Goal: Navigation & Orientation: Go to known website

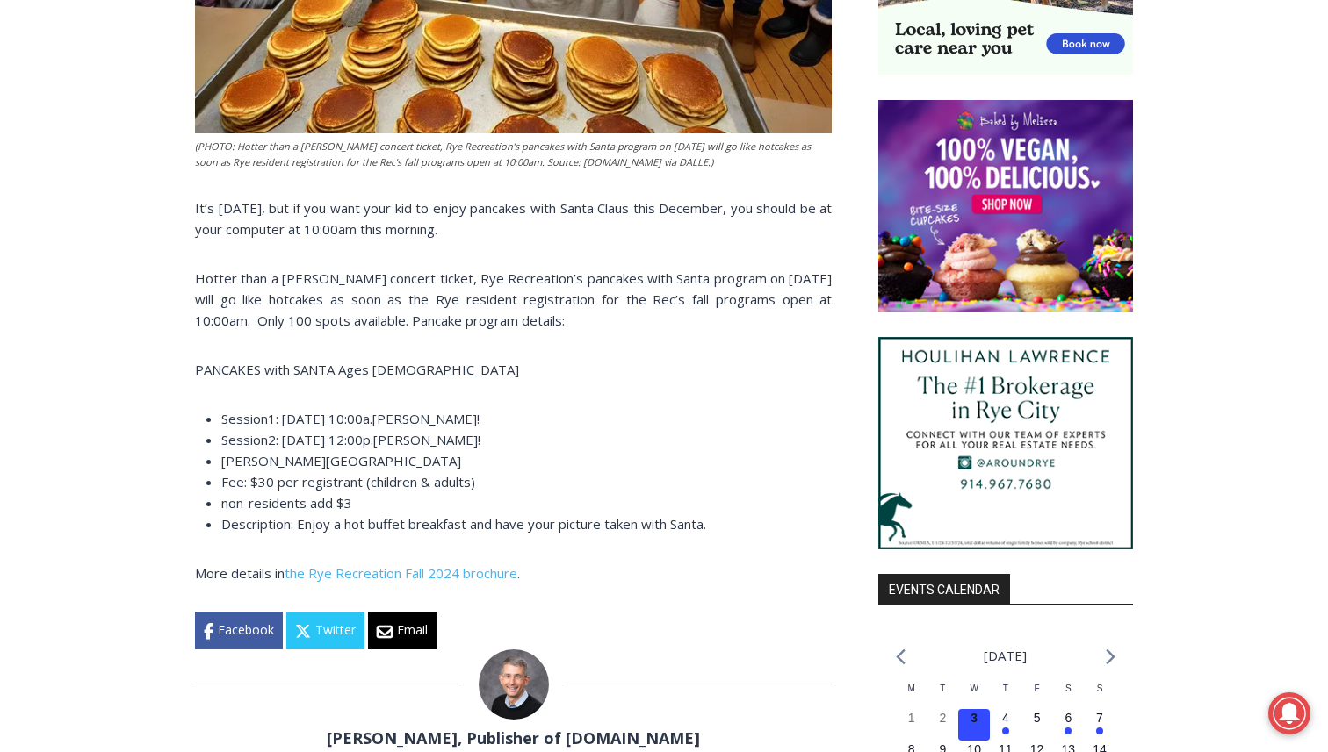
scroll to position [1349, 0]
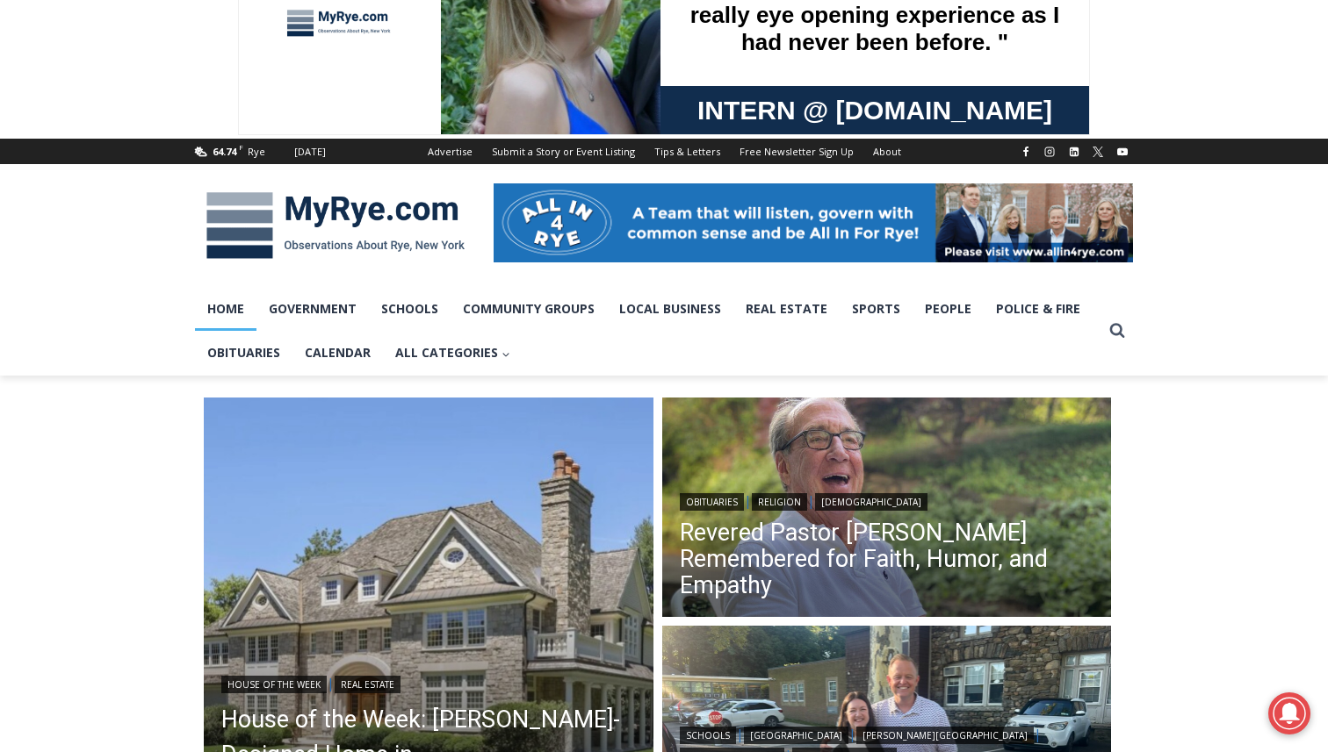
scroll to position [103, 0]
